Goal: Task Accomplishment & Management: Manage account settings

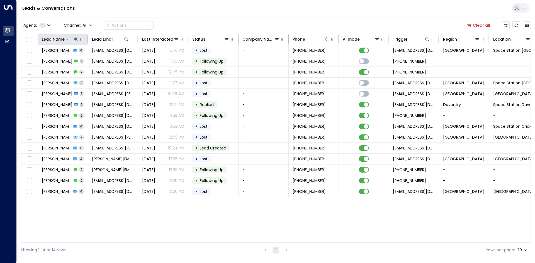
click at [74, 38] on icon at bounding box center [76, 39] width 4 height 4
drag, startPoint x: 113, startPoint y: 59, endPoint x: 81, endPoint y: 59, distance: 31.8
click at [112, 59] on icon "button" at bounding box center [111, 59] width 4 height 4
click at [81, 59] on input "text" at bounding box center [76, 59] width 77 height 10
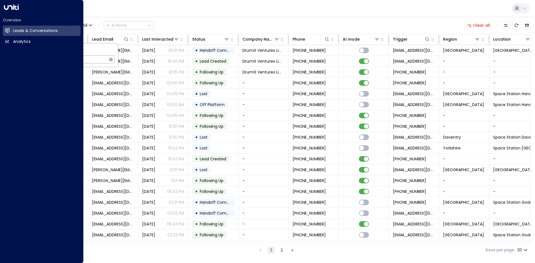
drag, startPoint x: 63, startPoint y: 58, endPoint x: 0, endPoint y: 54, distance: 63.5
click at [0, 54] on body "Overview Leads & Conversations Leads & Conversations Analytics Analytics Leads …" at bounding box center [267, 129] width 535 height 258
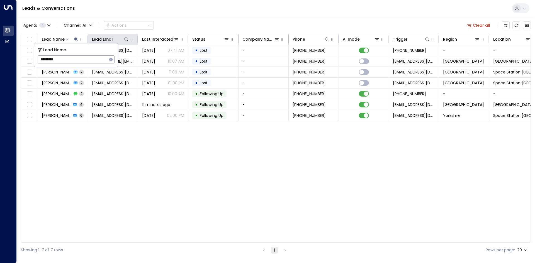
type input "**********"
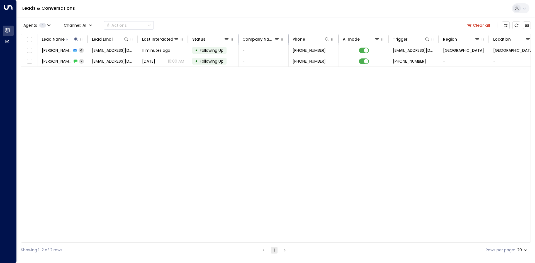
drag, startPoint x: 70, startPoint y: 117, endPoint x: 71, endPoint y: 110, distance: 7.6
click at [71, 115] on div "Lead Name Lead Email Last Interacted Status Company Name Phone AI mode Trigger …" at bounding box center [276, 138] width 510 height 209
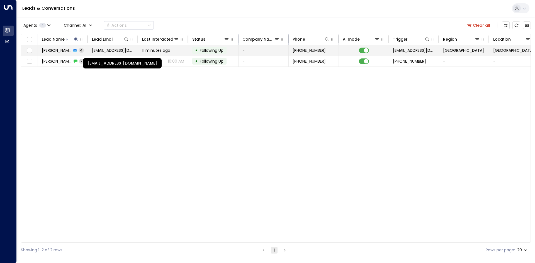
click at [99, 51] on span "[EMAIL_ADDRESS][DOMAIN_NAME]" at bounding box center [113, 51] width 42 height 6
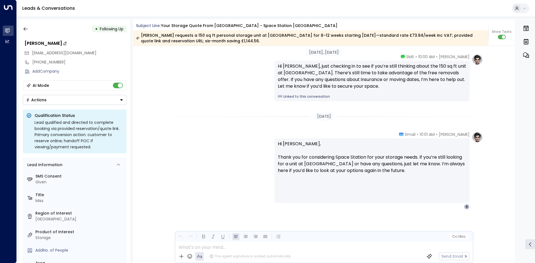
scroll to position [849, 0]
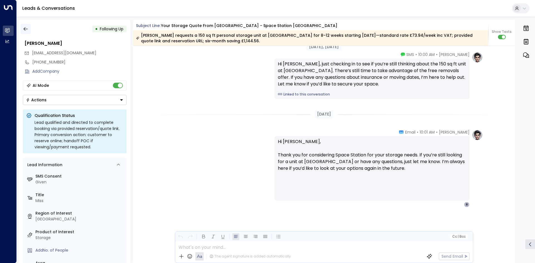
click at [23, 28] on icon "button" at bounding box center [26, 29] width 6 height 6
